Goal: Information Seeking & Learning: Learn about a topic

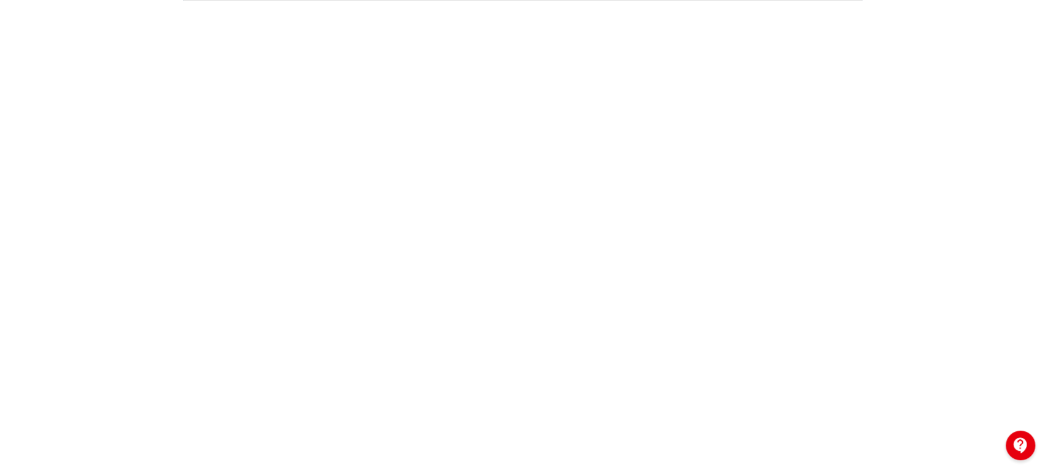
scroll to position [205, 0]
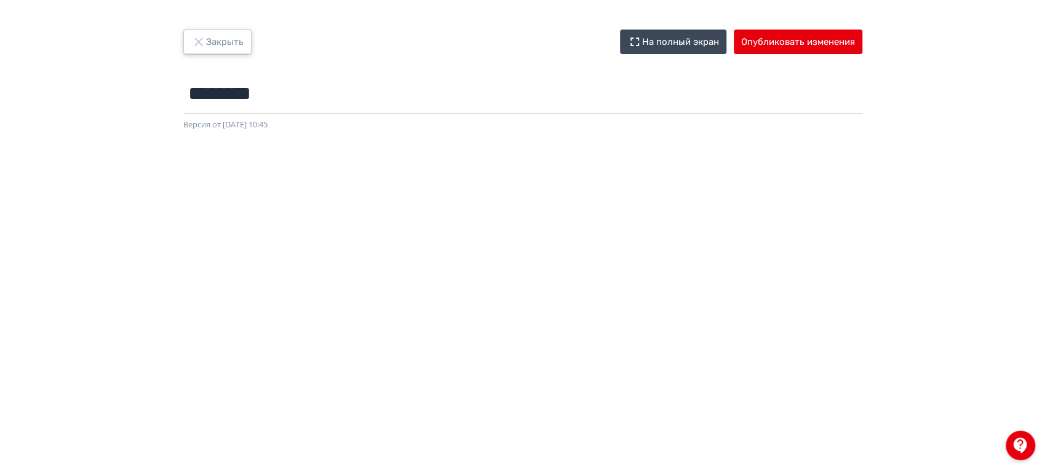
click at [203, 46] on icon "button" at bounding box center [198, 41] width 15 height 15
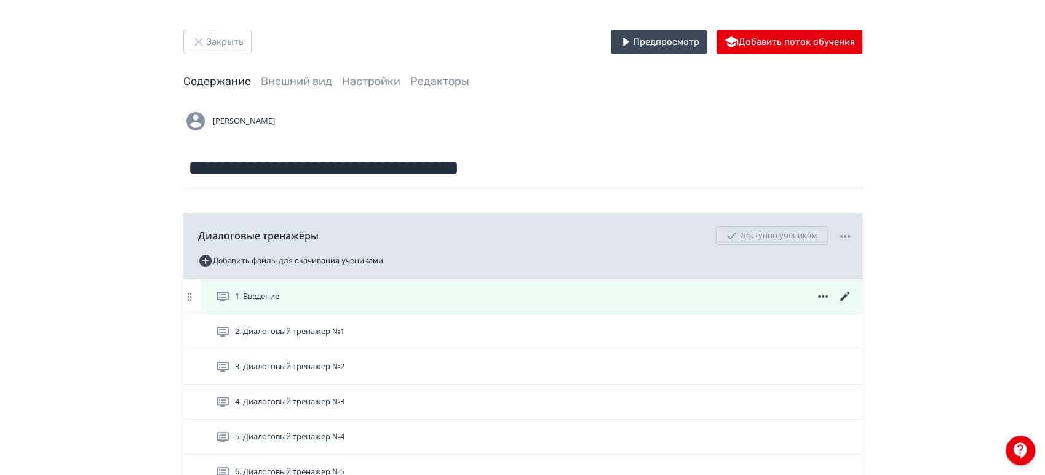
click at [540, 295] on div "1. Введение" at bounding box center [533, 296] width 637 height 15
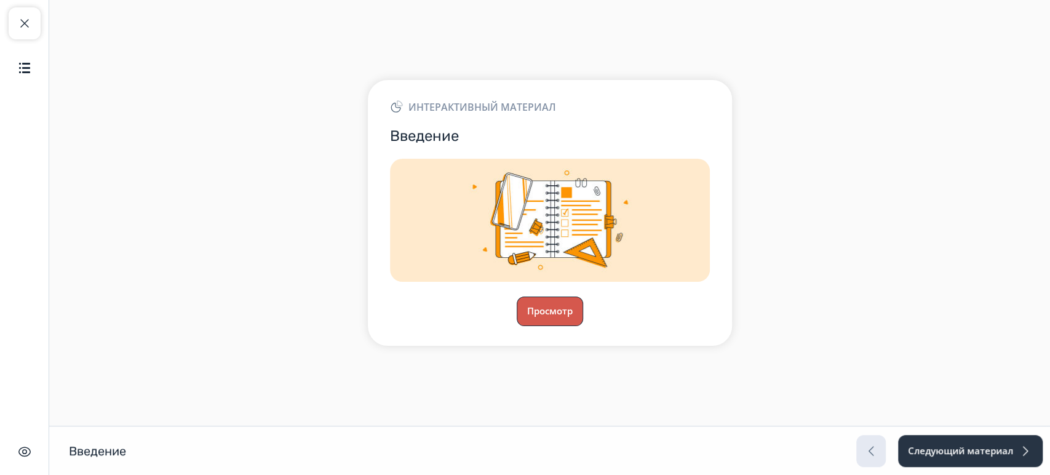
click at [547, 313] on button "Просмотр" at bounding box center [550, 311] width 66 height 30
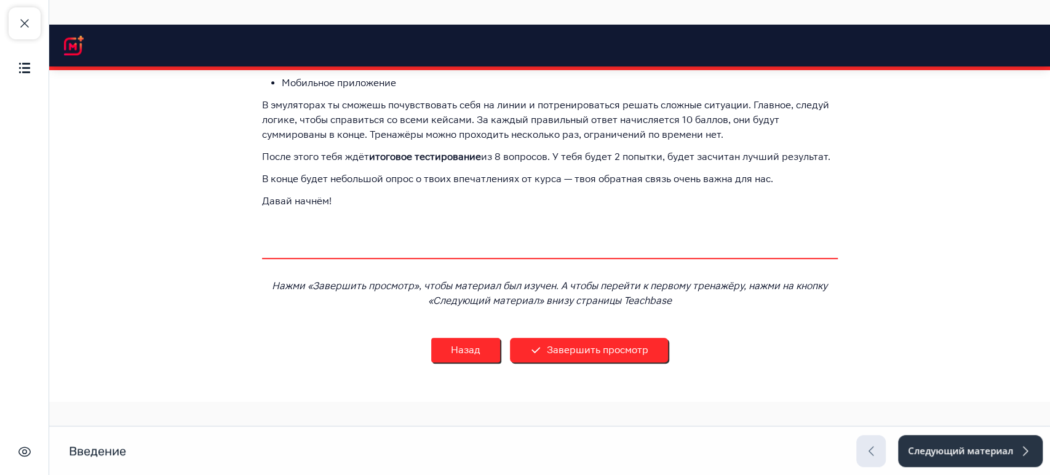
scroll to position [469, 0]
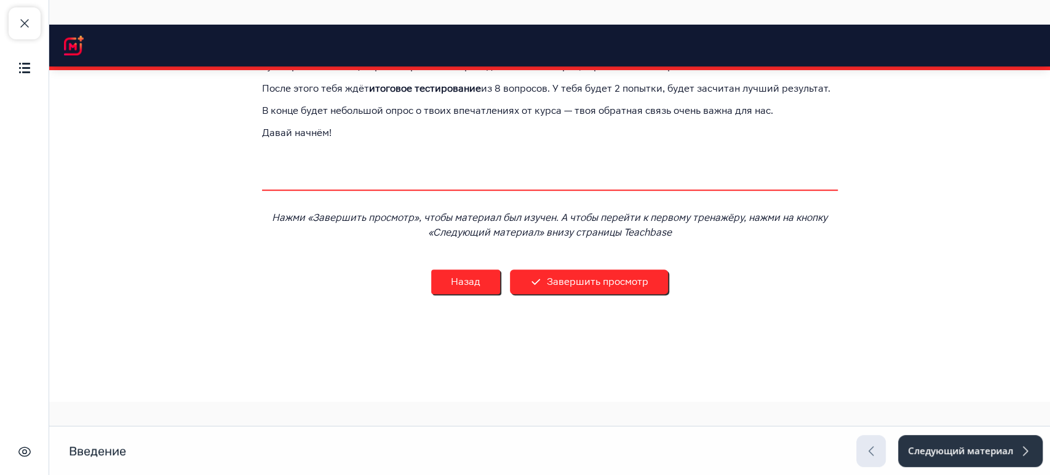
click at [262, 215] on p "Нажми «Завершить просмотр», чтобы материал был изучен. А чтобы перейти к первом…" at bounding box center [550, 225] width 576 height 30
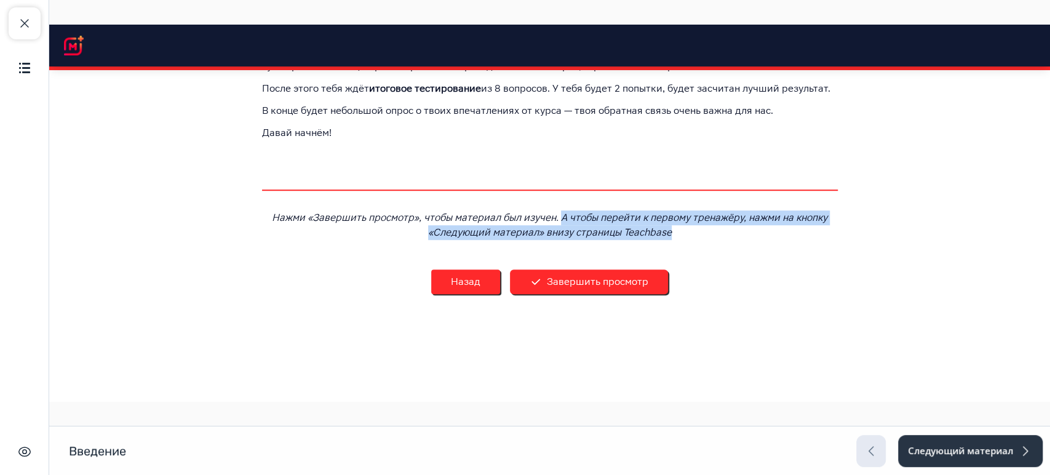
drag, startPoint x: 557, startPoint y: 216, endPoint x: 822, endPoint y: 233, distance: 266.2
click at [822, 233] on p "Нажми «Завершить просмотр», чтобы материал был изучен. А чтобы перейти к первом…" at bounding box center [550, 225] width 576 height 30
click at [766, 223] on p "Нажми «Завершить просмотр», чтобы материал был изучен. А чтобы перейти к первом…" at bounding box center [550, 225] width 576 height 30
drag, startPoint x: 741, startPoint y: 215, endPoint x: 667, endPoint y: 232, distance: 76.4
click at [667, 232] on p "Нажми «Завершить просмотр», чтобы материал был изучен. А чтобы перейти к первом…" at bounding box center [550, 225] width 576 height 30
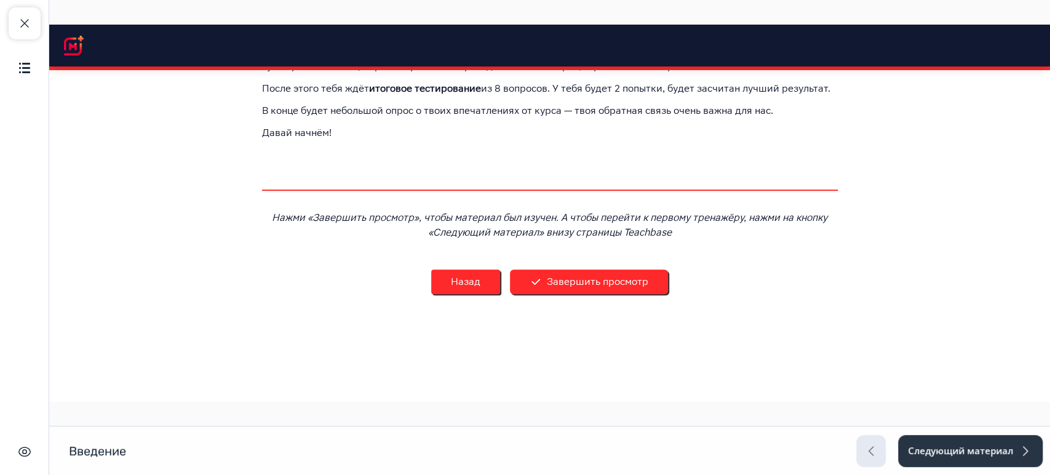
click at [263, 218] on p "Нажми «Завершить просмотр», чтобы материал был изучен. А чтобы перейти к первом…" at bounding box center [550, 225] width 576 height 30
drag, startPoint x: 266, startPoint y: 213, endPoint x: 554, endPoint y: 216, distance: 287.8
click at [554, 216] on p "Нажми «Завершить просмотр», чтобы материал был изучен. А чтобы перейти к первом…" at bounding box center [550, 225] width 576 height 30
copy span "Нажми «Завершить просмотр», чтобы материал был изучен."
